Goal: Task Accomplishment & Management: Manage account settings

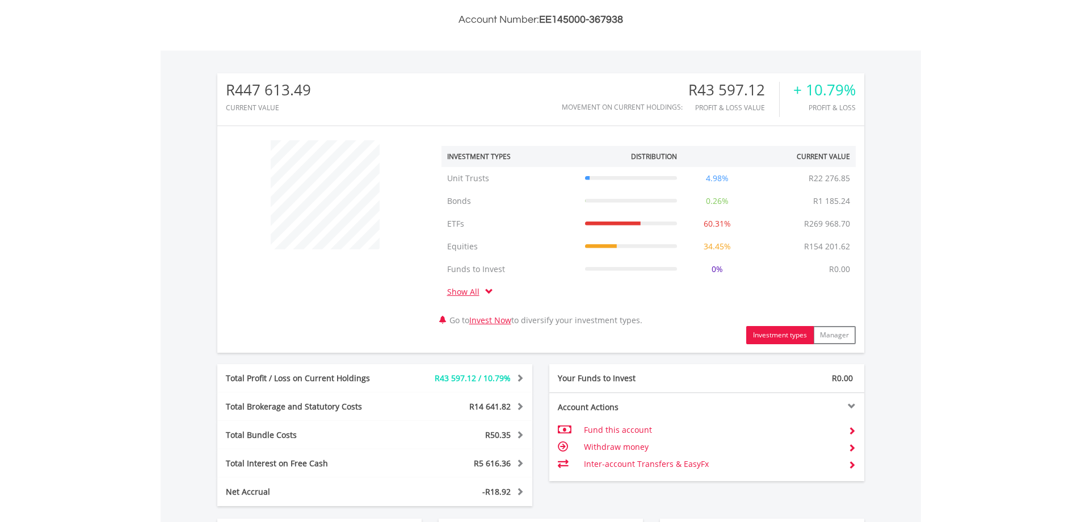
scroll to position [392, 0]
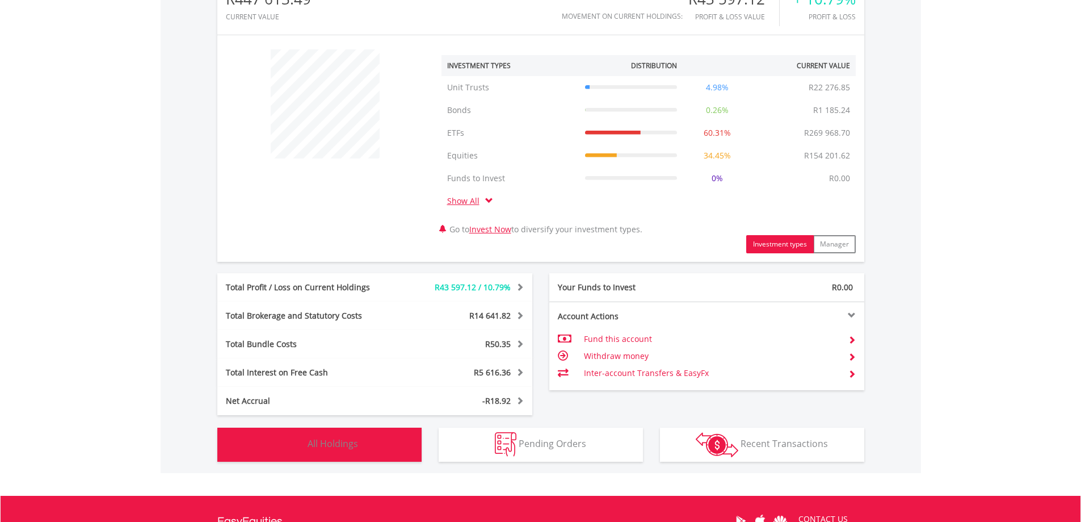
click at [347, 447] on span "All Holdings" at bounding box center [333, 443] width 51 height 12
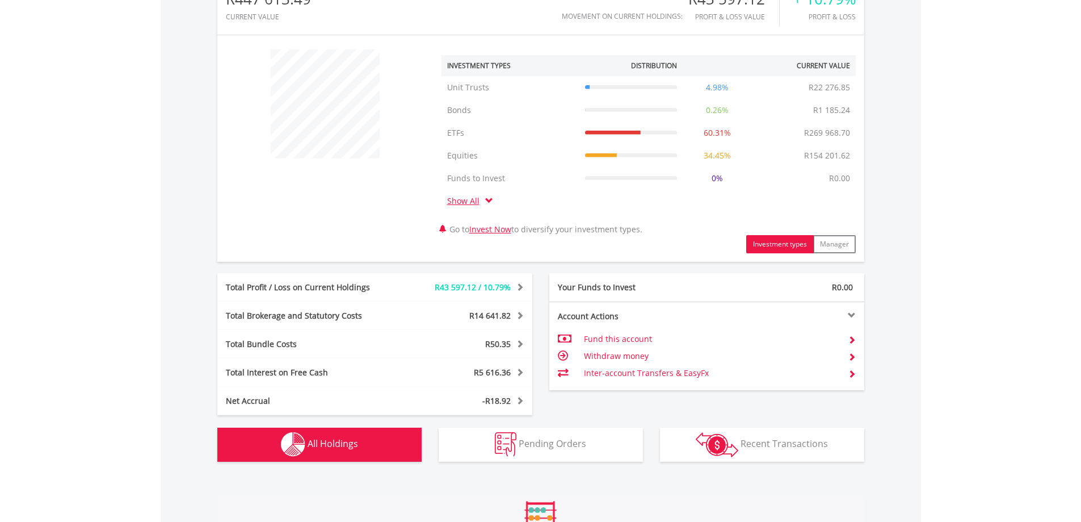
scroll to position [887, 0]
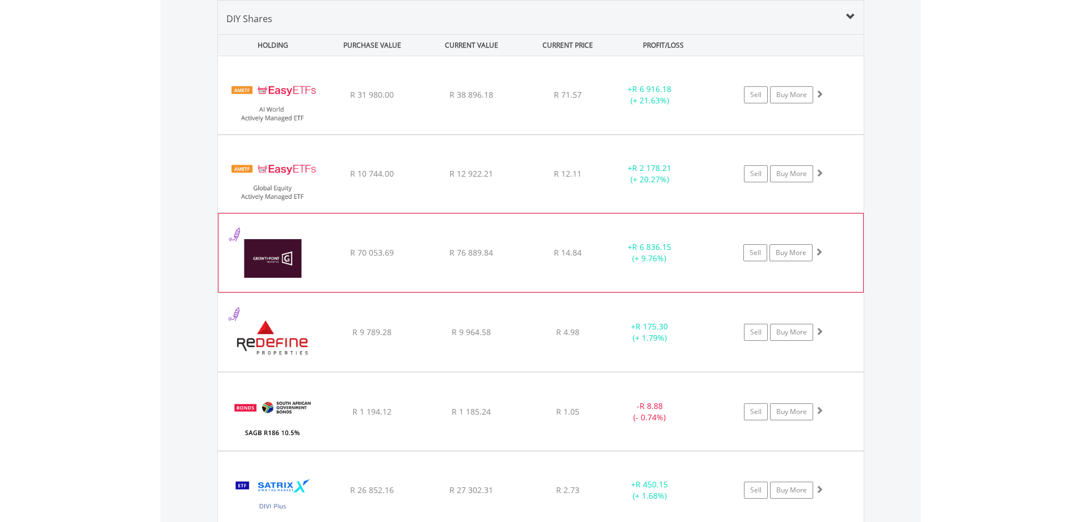
click at [429, 100] on div "R 76 889.84" at bounding box center [471, 94] width 97 height 11
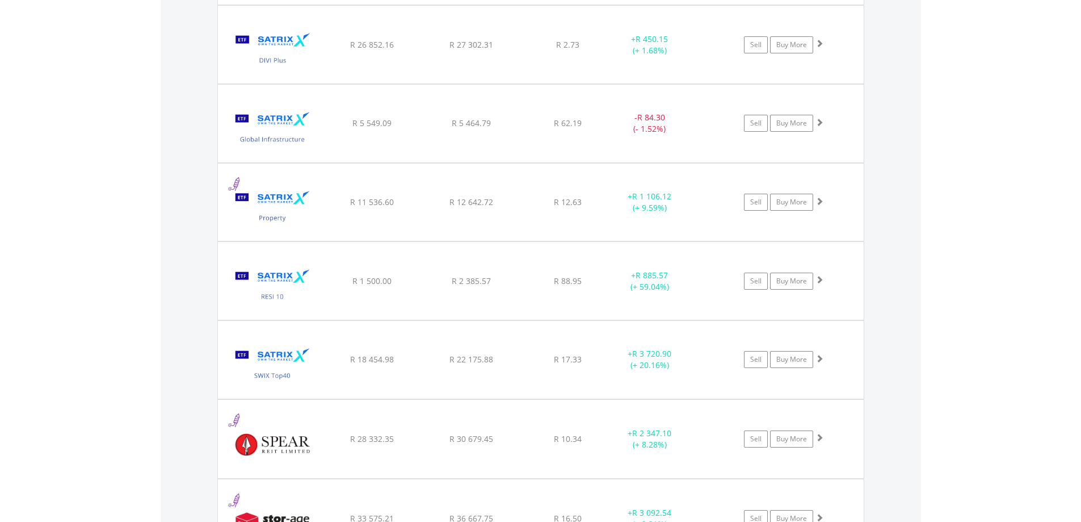
scroll to position [1572, 0]
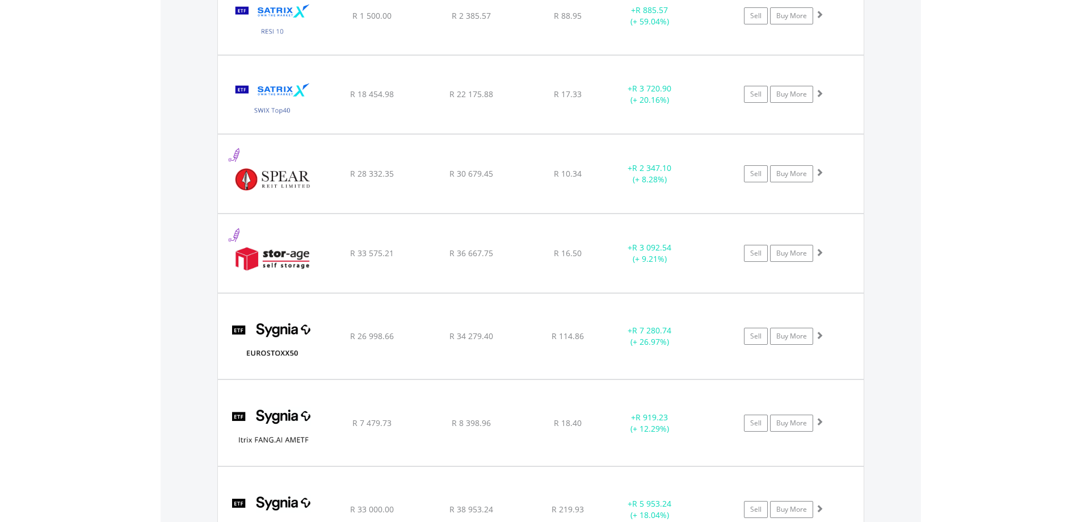
scroll to position [2070, 0]
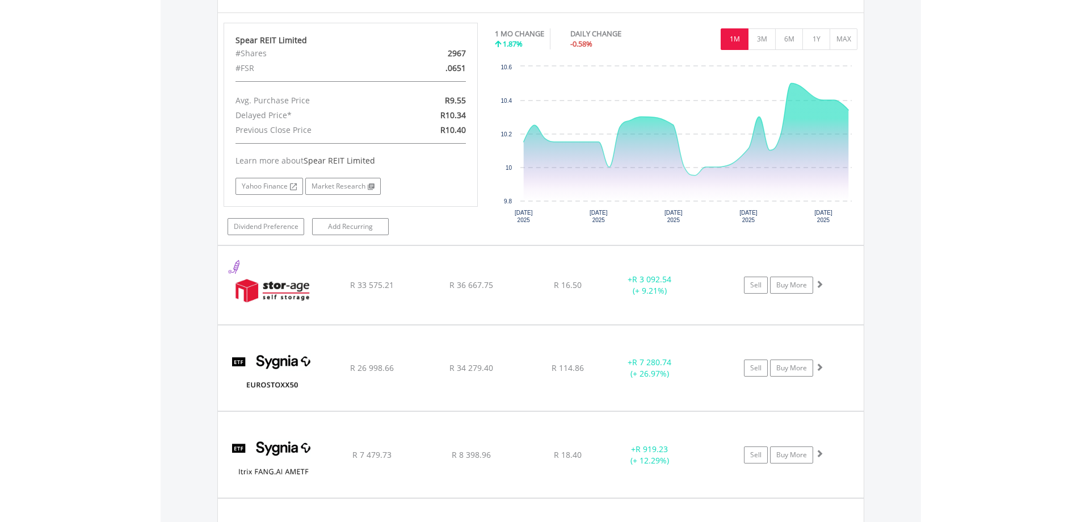
scroll to position [2283, 0]
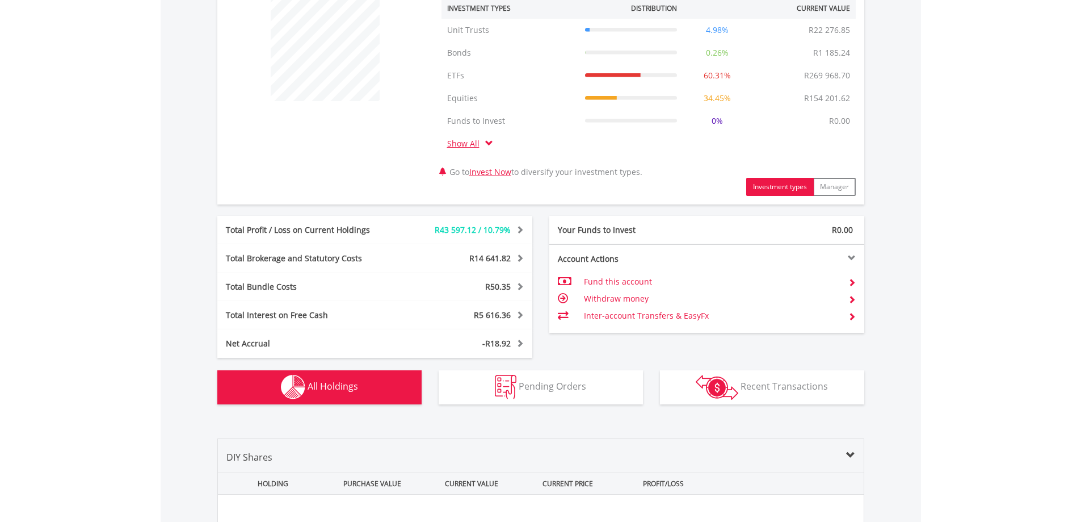
scroll to position [0, 0]
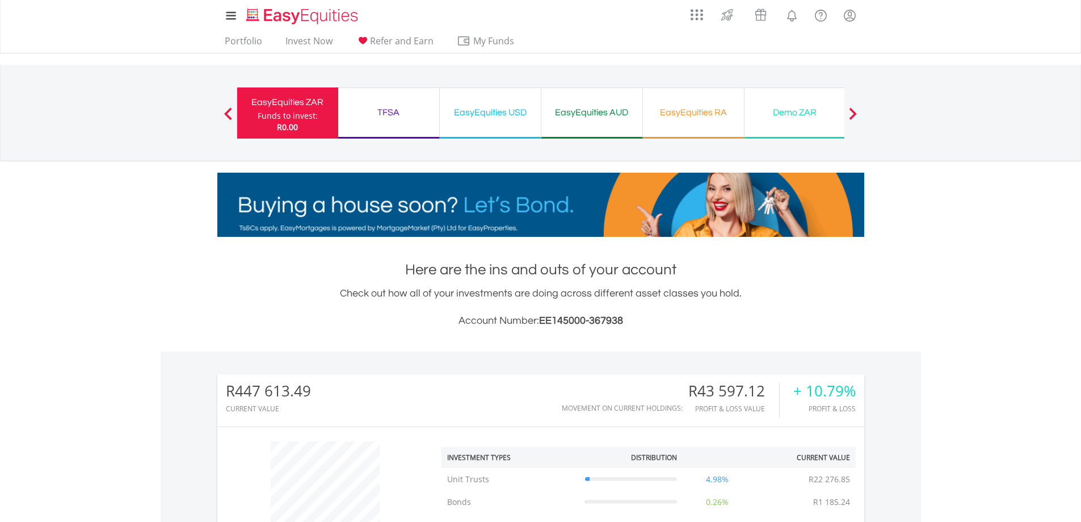
click at [395, 118] on div "TFSA" at bounding box center [388, 112] width 87 height 16
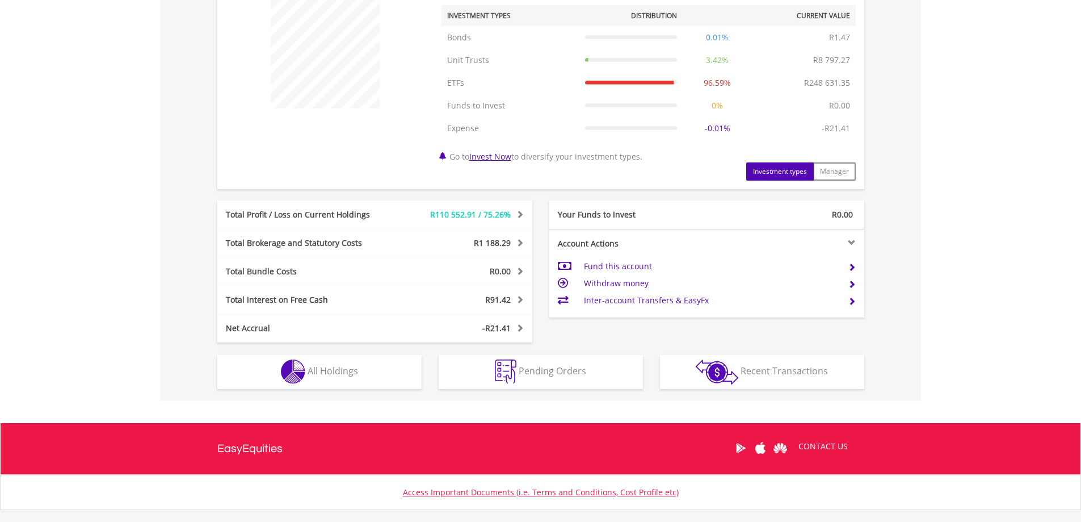
scroll to position [444, 0]
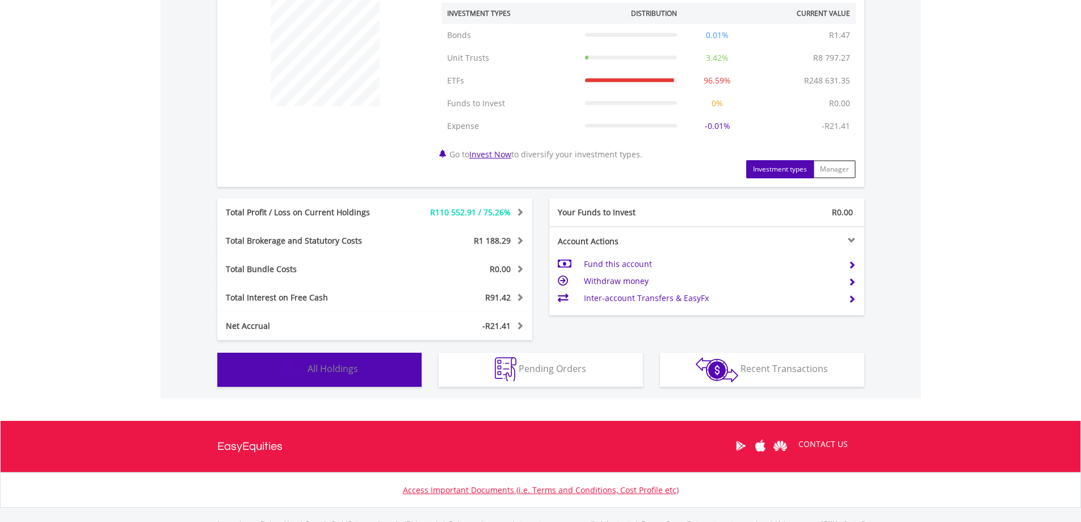
click at [367, 380] on button "Holdings All Holdings" at bounding box center [319, 370] width 204 height 34
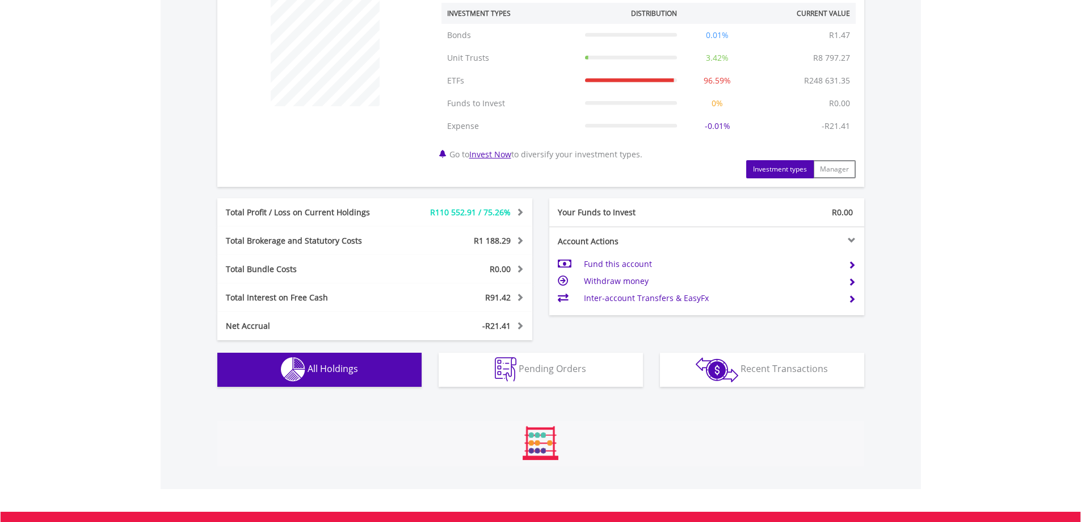
scroll to position [865, 0]
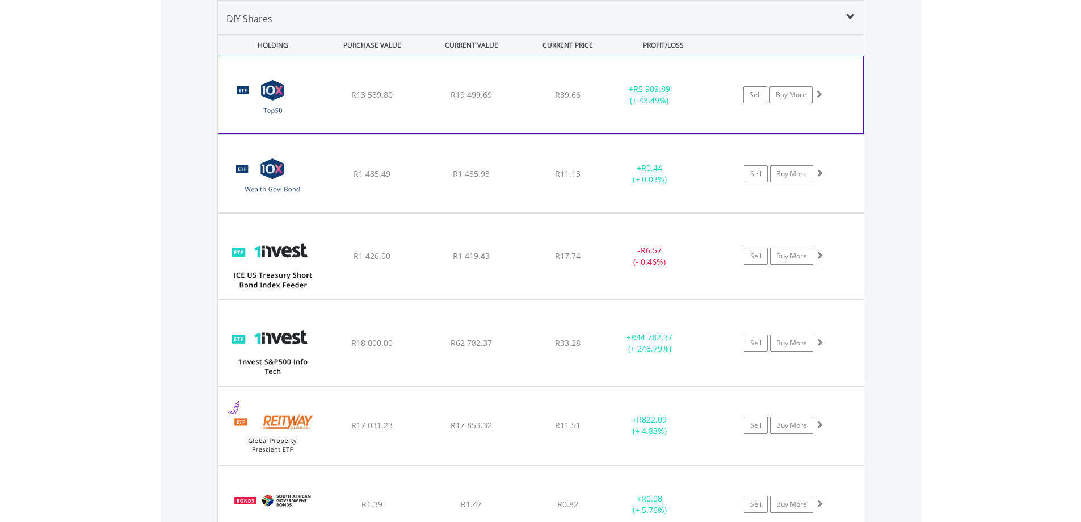
click at [328, 113] on div "﻿ 10X S&P South Africa Top50 Index Exchange Traded Fund R13 589.80 R19 499.69 R…" at bounding box center [541, 94] width 645 height 77
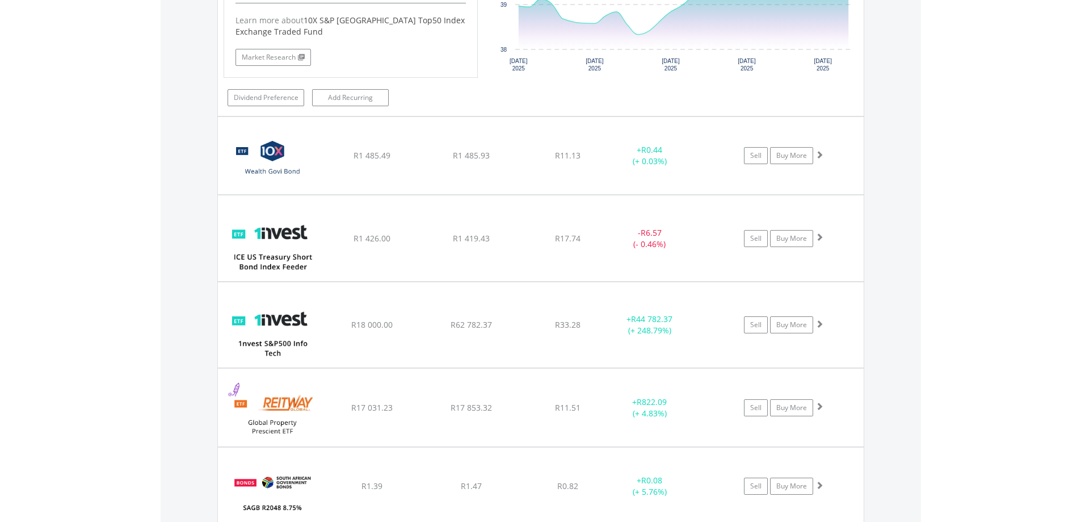
scroll to position [1154, 0]
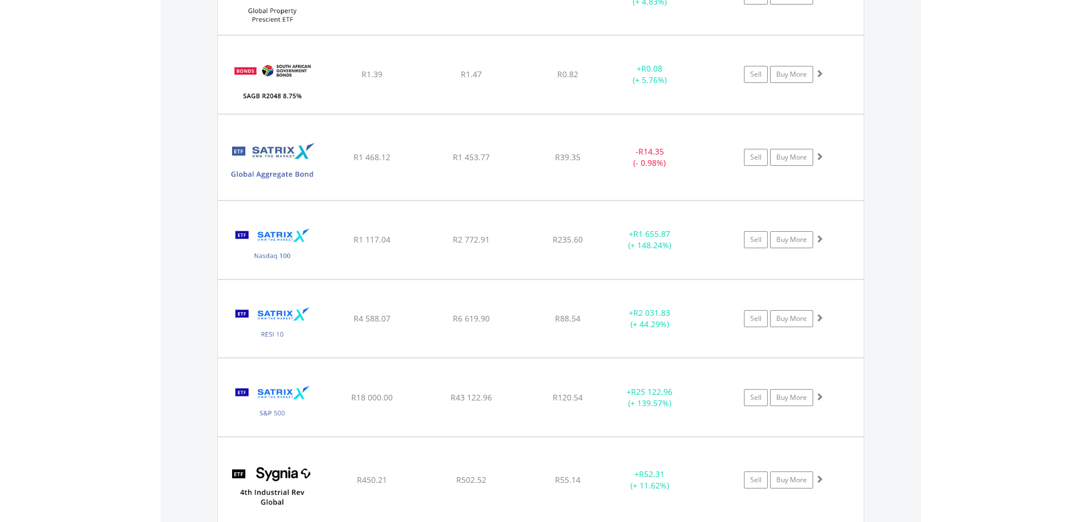
scroll to position [1810, 0]
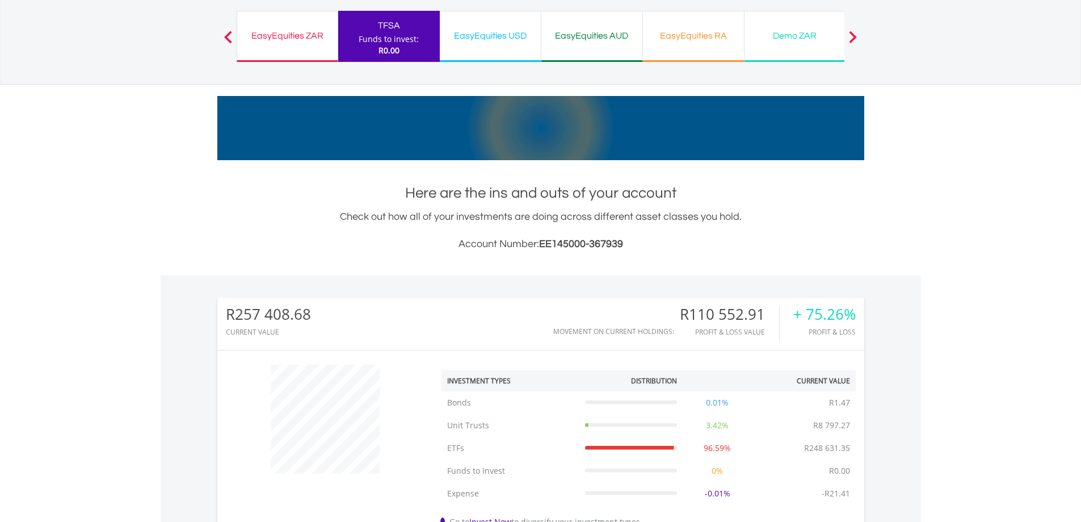
scroll to position [0, 0]
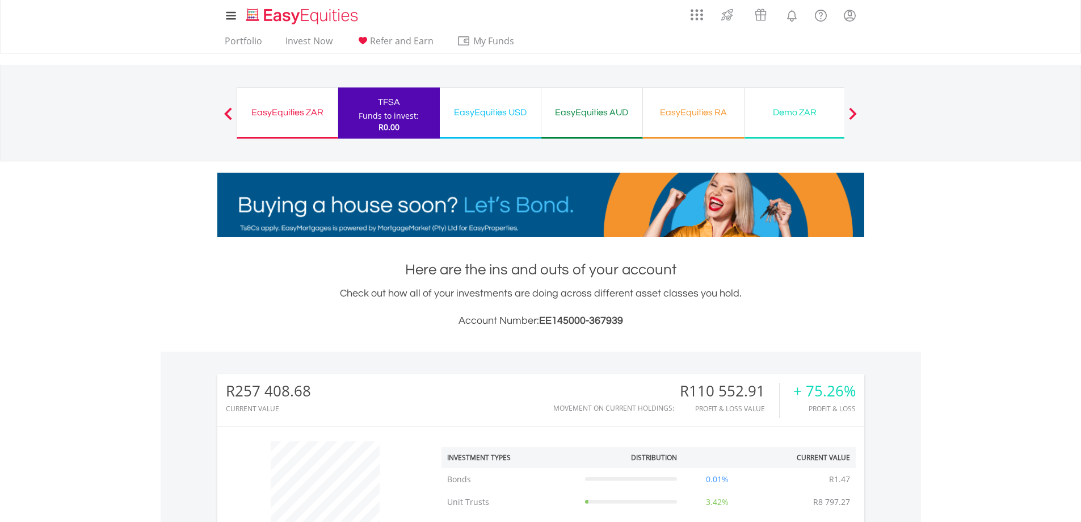
click at [274, 112] on div "EasyEquities ZAR" at bounding box center [287, 112] width 87 height 16
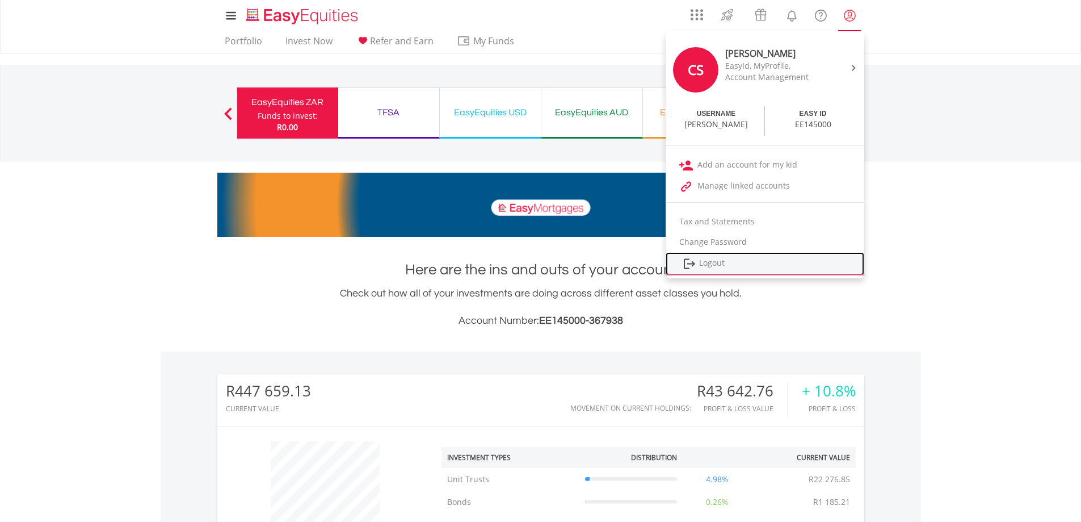
click at [713, 259] on link "Logout" at bounding box center [765, 263] width 199 height 23
